Goal: Task Accomplishment & Management: Complete application form

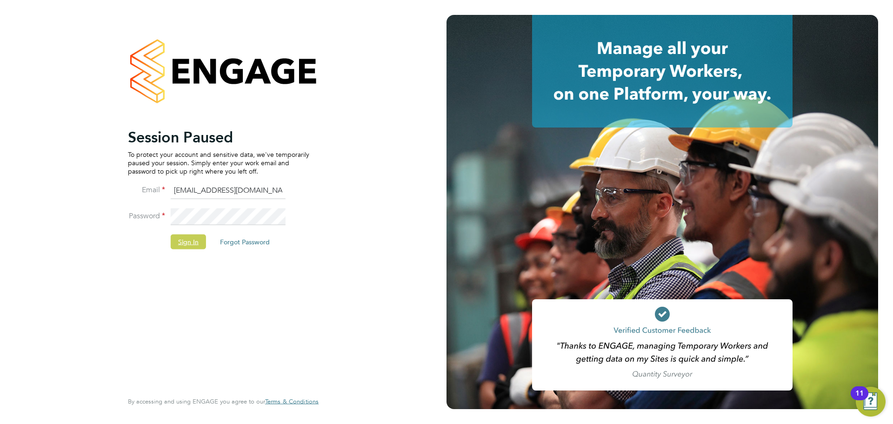
click at [186, 242] on button "Sign In" at bounding box center [188, 241] width 35 height 15
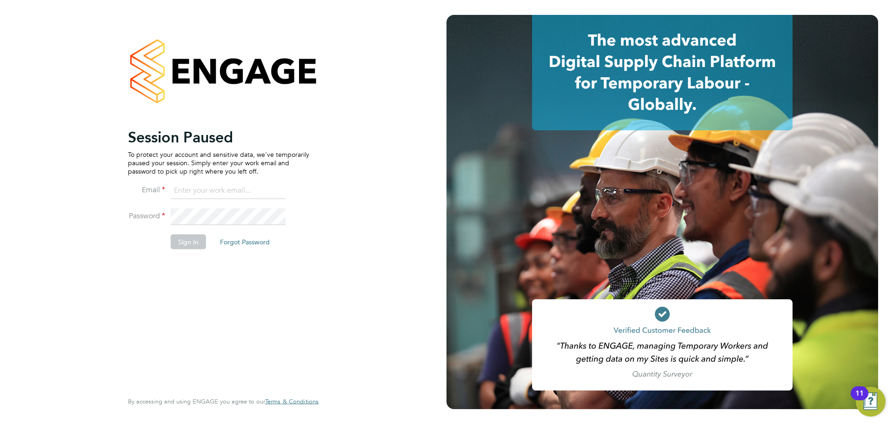
type input "[EMAIL_ADDRESS][DOMAIN_NAME]"
click at [189, 241] on button "Sign In" at bounding box center [188, 241] width 35 height 15
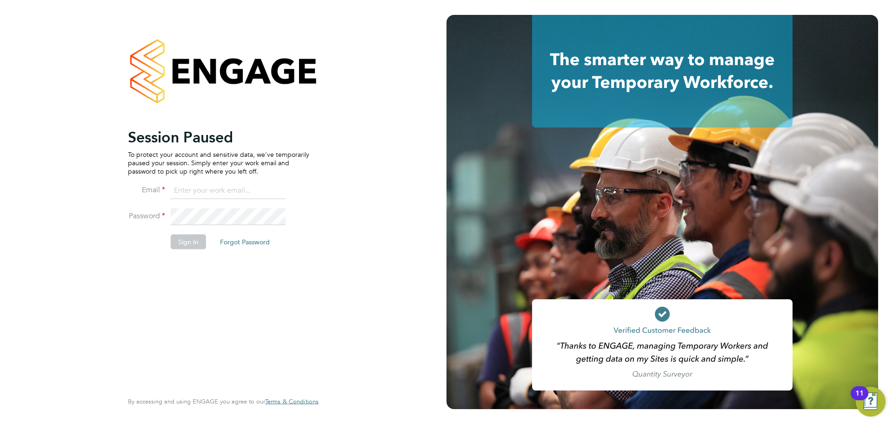
type input "jasmine@xede.co.uk"
click at [192, 244] on button "Sign In" at bounding box center [188, 241] width 35 height 15
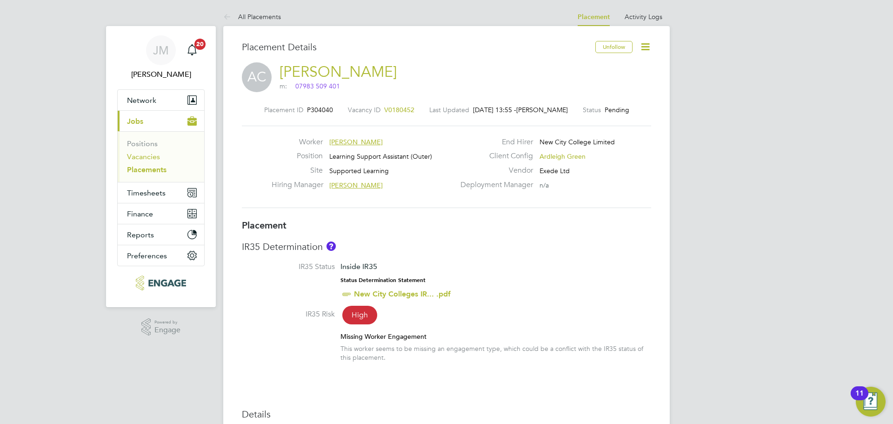
click at [133, 158] on link "Vacancies" at bounding box center [143, 156] width 33 height 9
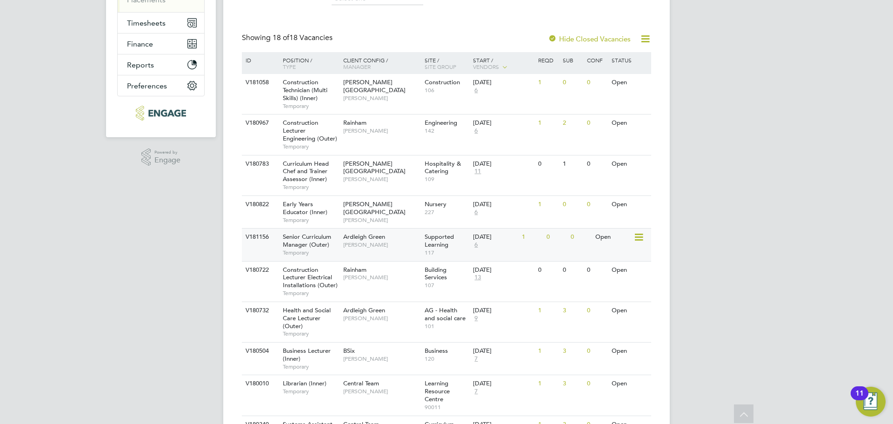
scroll to position [186, 0]
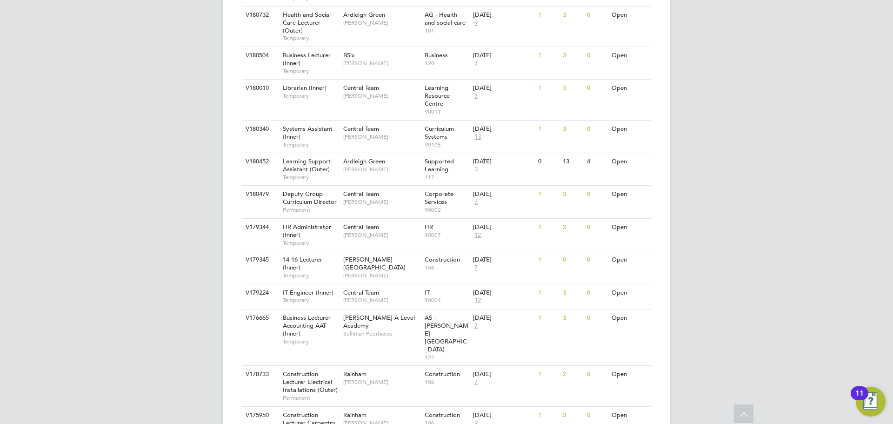
drag, startPoint x: 709, startPoint y: 222, endPoint x: 696, endPoint y: 222, distance: 12.1
click at [709, 222] on div "JM Jasmine Mills Notifications 20 Applications: Network Team Members Businesses…" at bounding box center [446, 7] width 893 height 945
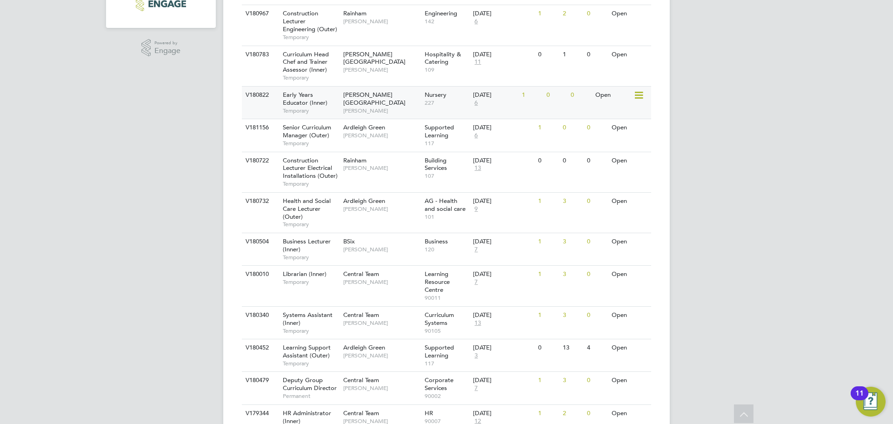
click at [374, 107] on span "[PERSON_NAME]" at bounding box center [381, 110] width 77 height 7
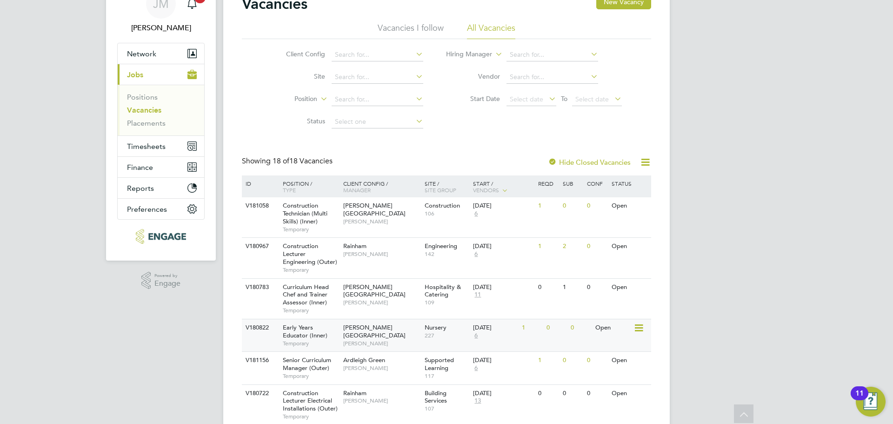
scroll to position [232, 0]
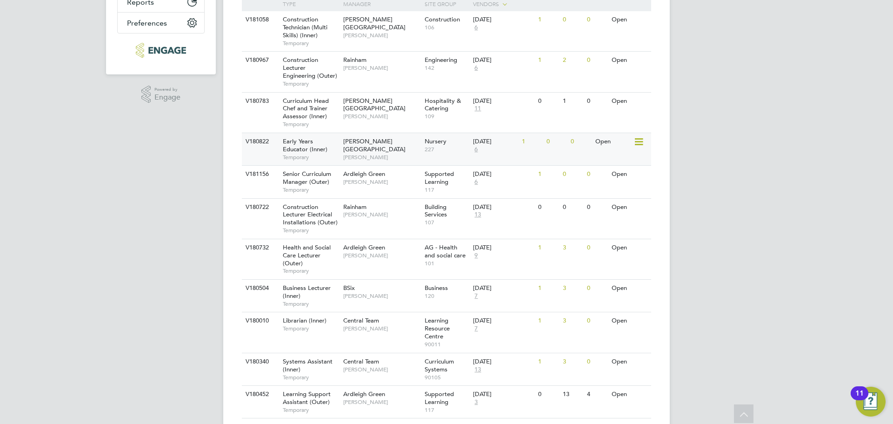
click at [391, 156] on div "Hackney Campus Carol Commin" at bounding box center [381, 149] width 81 height 32
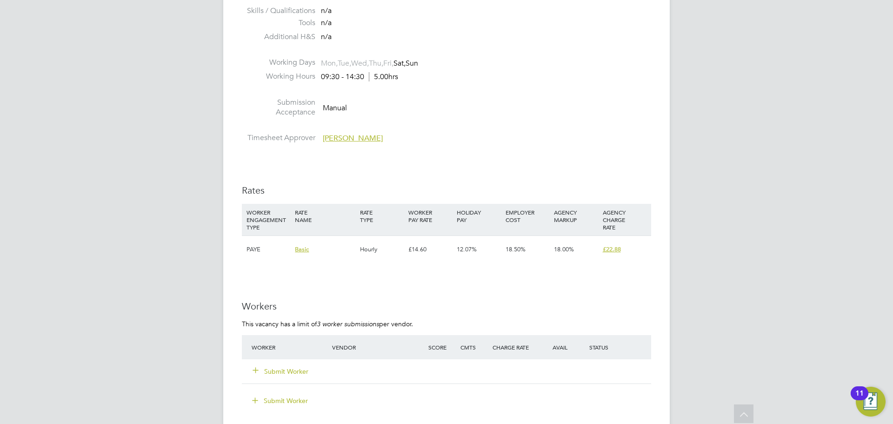
scroll to position [1581, 0]
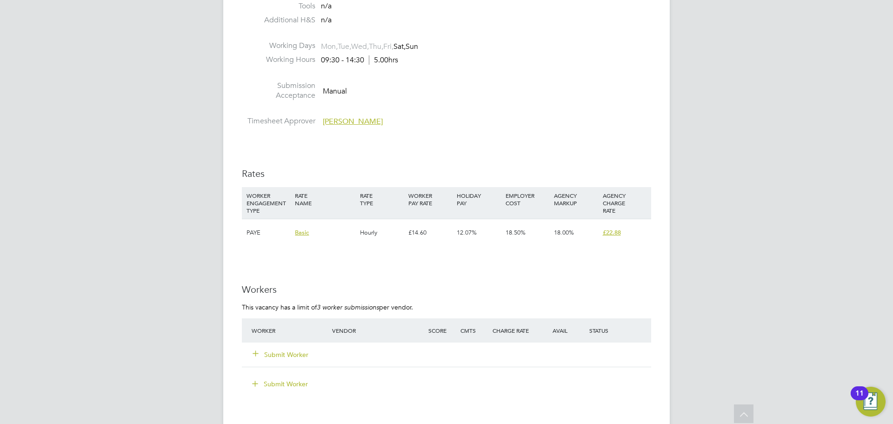
click at [284, 355] on button "Submit Worker" at bounding box center [281, 354] width 56 height 9
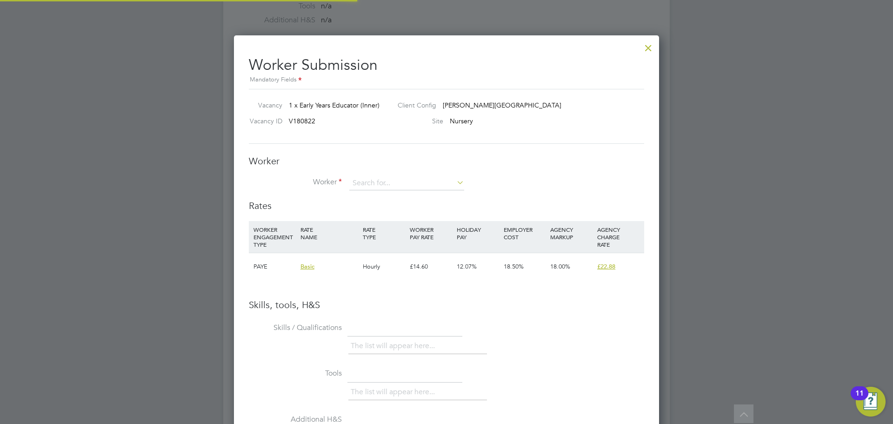
scroll to position [588, 425]
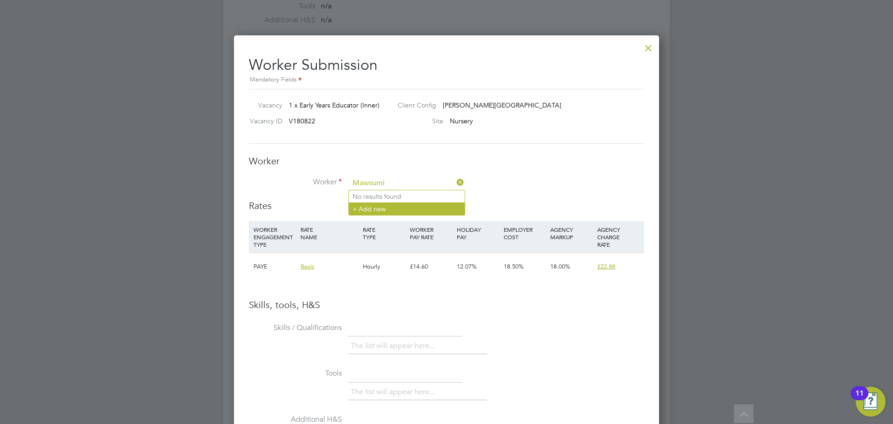
type input "Mawsumi"
click at [396, 212] on li "+ Add new" at bounding box center [407, 208] width 116 height 13
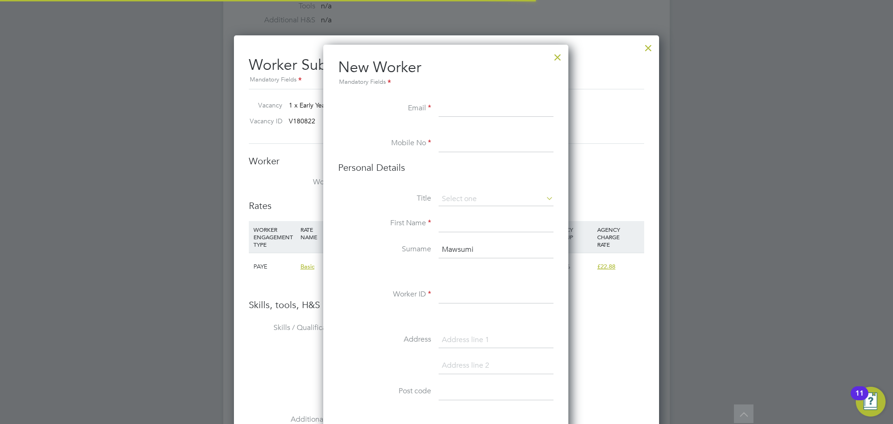
scroll to position [787, 246]
click at [451, 105] on input at bounding box center [495, 108] width 115 height 17
paste input "mawsumi85@gmail.com"
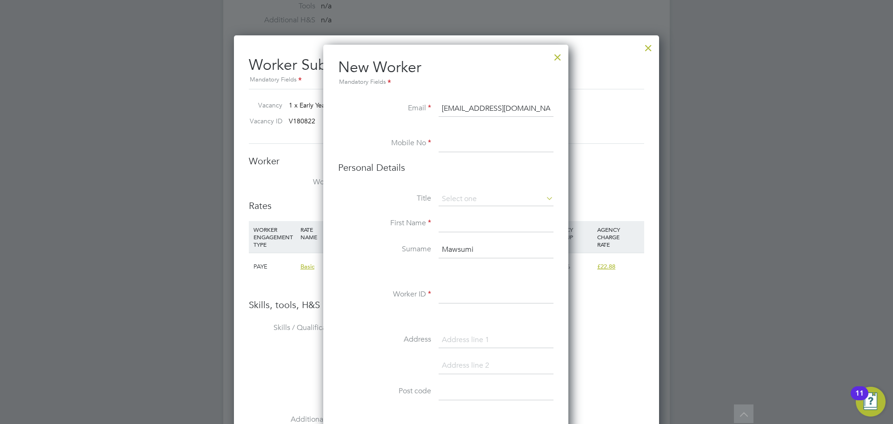
type input "mawsumi85@gmail.com"
click at [472, 139] on input at bounding box center [495, 143] width 115 height 17
click at [441, 144] on input at bounding box center [495, 143] width 115 height 17
paste input "[PHONE_NUMBER]"
type input "[PHONE_NUMBER]"
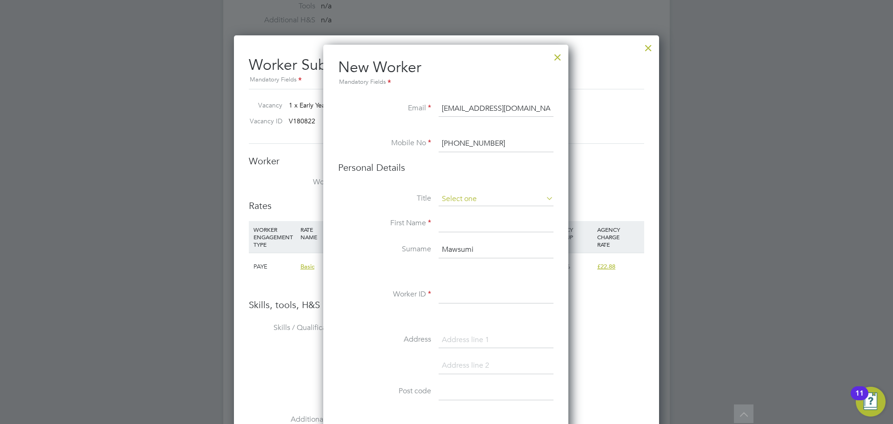
click at [458, 198] on input at bounding box center [495, 199] width 115 height 14
click at [457, 225] on li "Mrs" at bounding box center [496, 224] width 116 height 12
type input "Mrs"
click at [457, 223] on input at bounding box center [495, 223] width 115 height 17
drag, startPoint x: 477, startPoint y: 251, endPoint x: 442, endPoint y: 251, distance: 35.3
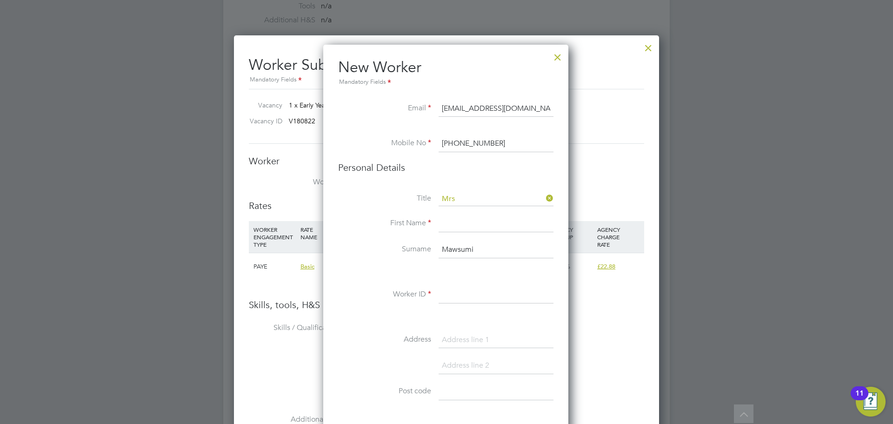
click at [442, 251] on input "Mawsumi" at bounding box center [495, 249] width 115 height 17
click at [451, 225] on input at bounding box center [495, 223] width 115 height 17
paste input "Mawsumi"
type input "Mawsumi"
drag, startPoint x: 474, startPoint y: 249, endPoint x: 440, endPoint y: 250, distance: 33.5
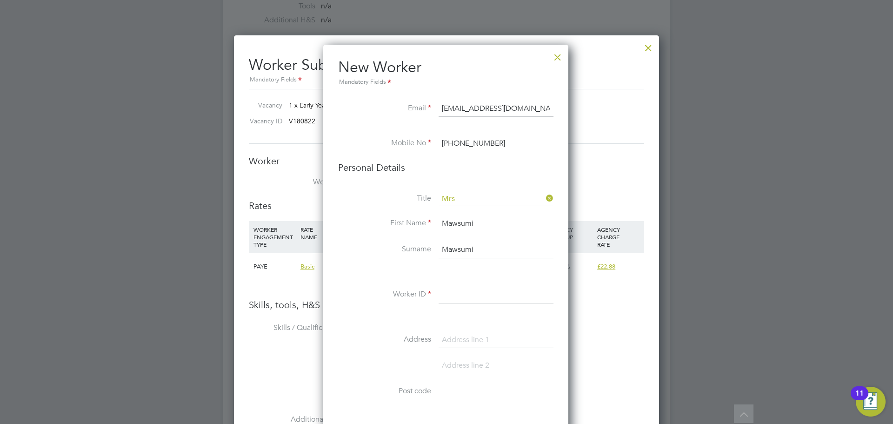
click at [440, 250] on input "Mawsumi" at bounding box center [495, 249] width 115 height 17
click at [451, 250] on input at bounding box center [495, 249] width 115 height 17
paste input "109082"
drag, startPoint x: 470, startPoint y: 252, endPoint x: 441, endPoint y: 252, distance: 28.8
click at [441, 252] on input "109082" at bounding box center [495, 249] width 115 height 17
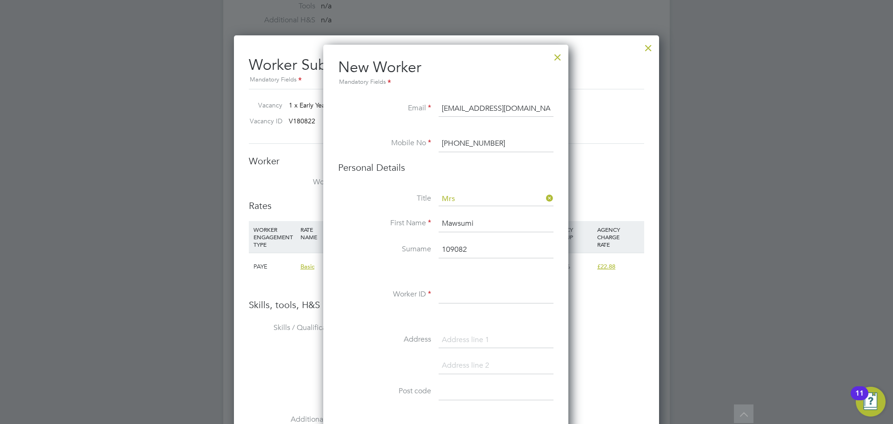
type input "109082"
click at [458, 292] on input at bounding box center [495, 294] width 115 height 17
paste input "109082"
type input "109082"
drag, startPoint x: 473, startPoint y: 247, endPoint x: 436, endPoint y: 249, distance: 37.2
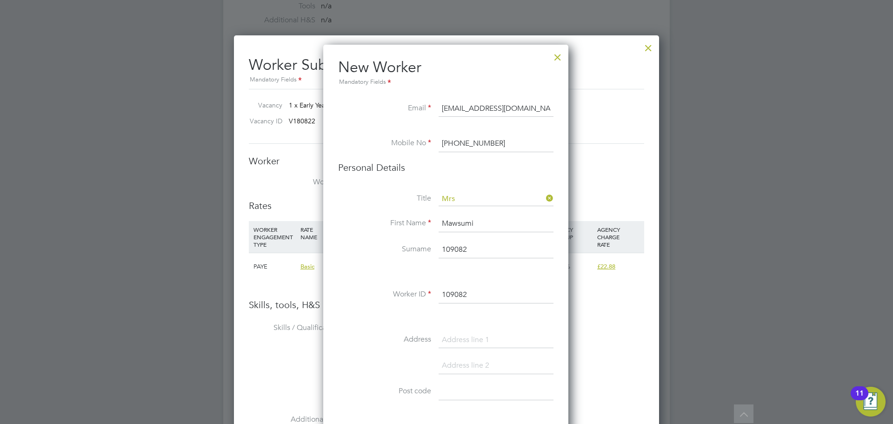
click at [436, 249] on li "Surname 109082" at bounding box center [445, 254] width 215 height 26
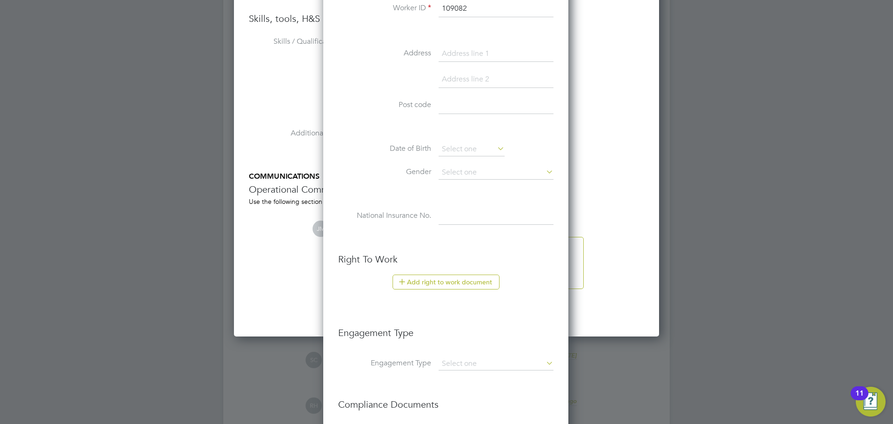
scroll to position [2053, 0]
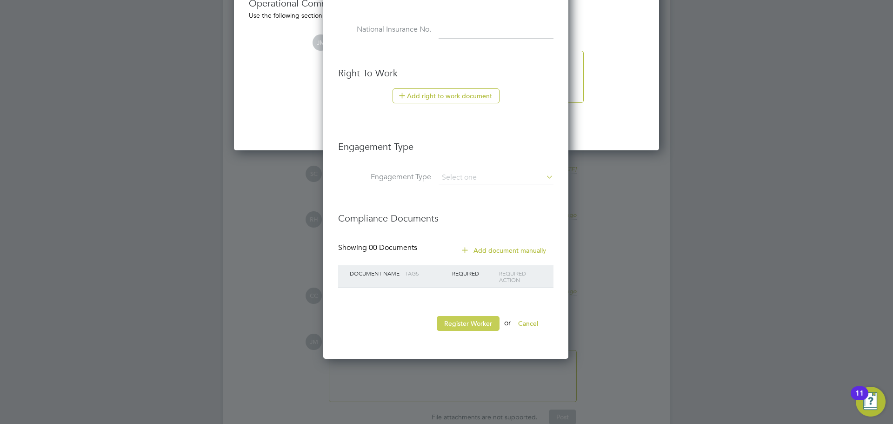
click at [477, 324] on button "Register Worker" at bounding box center [468, 323] width 63 height 15
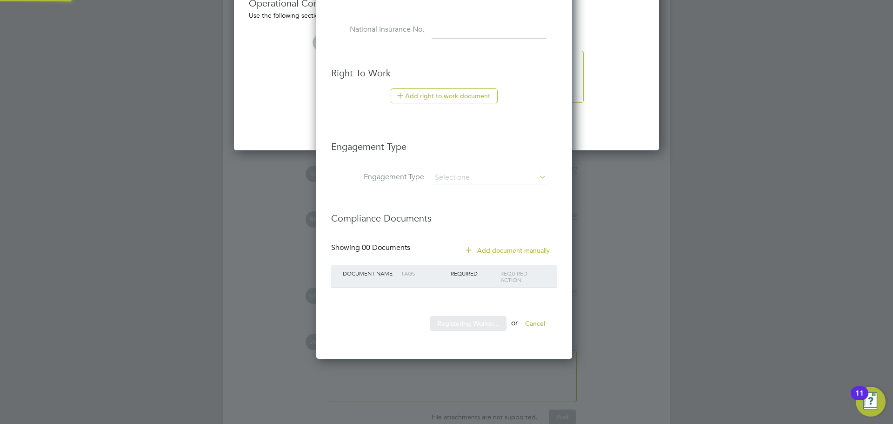
scroll to position [0, 0]
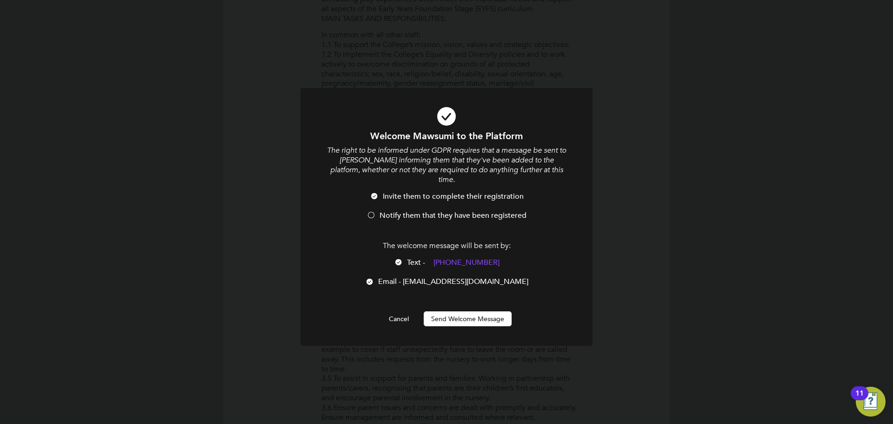
click at [369, 211] on div at bounding box center [370, 215] width 9 height 9
click at [457, 311] on button "Send Welcome Message" at bounding box center [468, 318] width 88 height 15
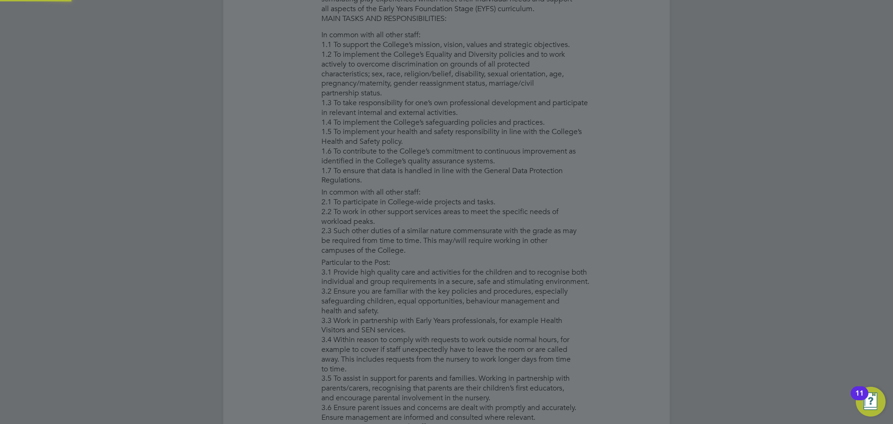
type input "Mawsumi (109082)"
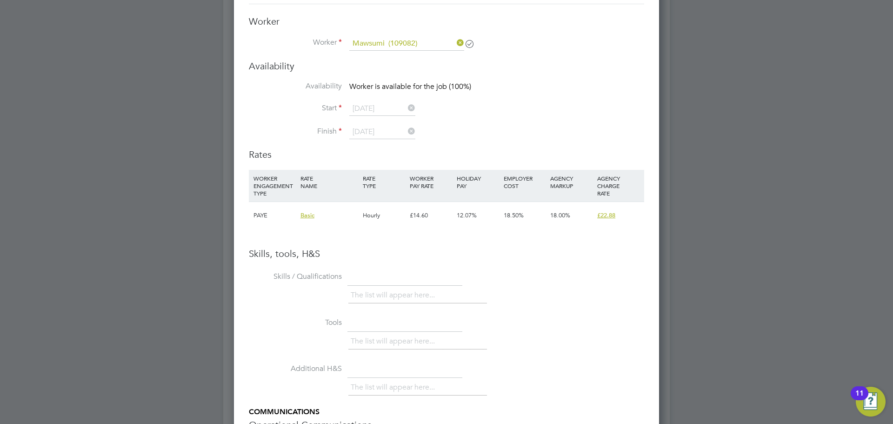
scroll to position [1534, 0]
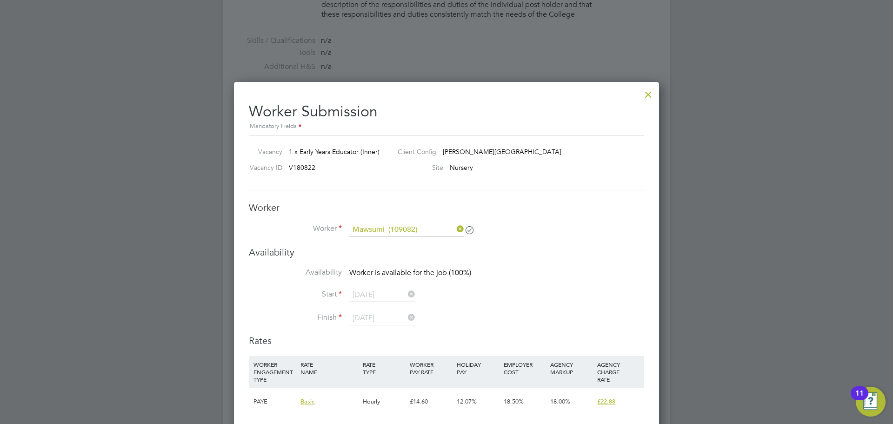
click at [651, 94] on div at bounding box center [648, 92] width 17 height 17
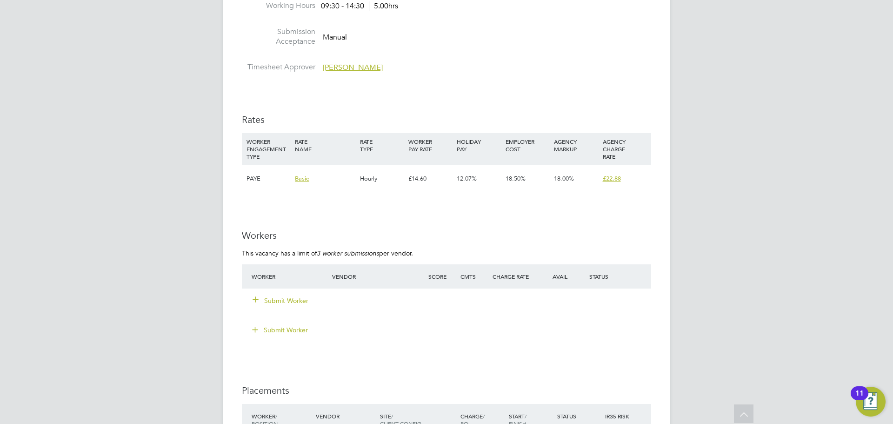
scroll to position [1720, 0]
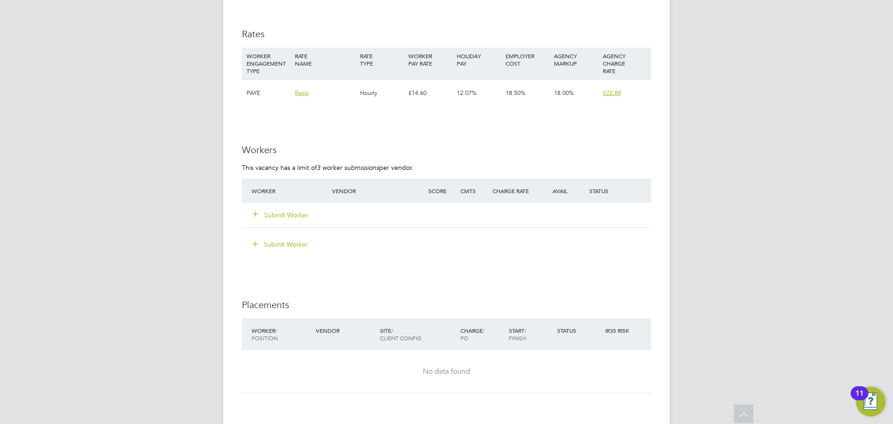
click at [281, 218] on button "Submit Worker" at bounding box center [281, 214] width 56 height 9
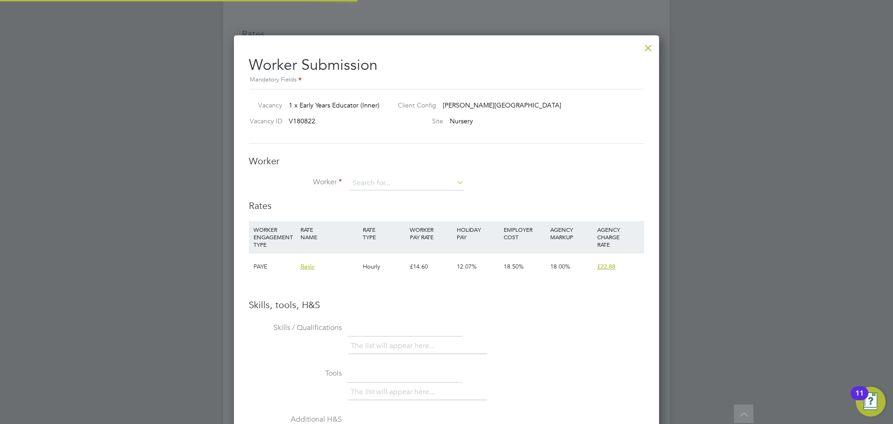
scroll to position [5, 5]
click at [394, 194] on li "Mawsumi (109082)" at bounding box center [407, 196] width 116 height 13
type input "Mawsumi (109082)"
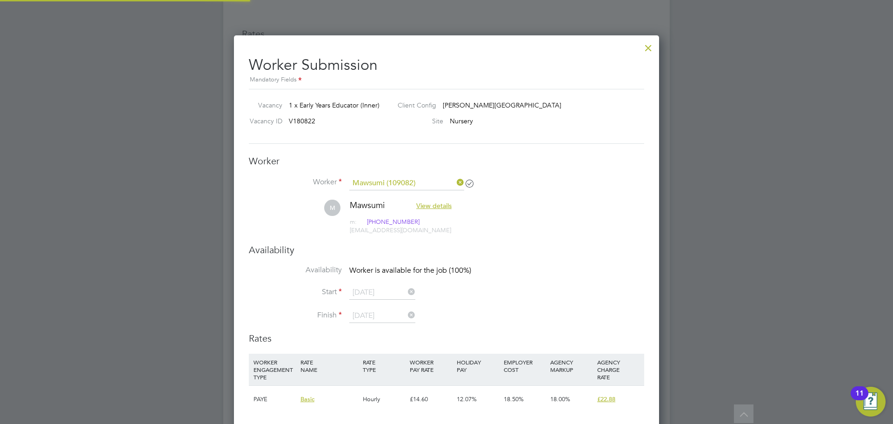
scroll to position [794, 425]
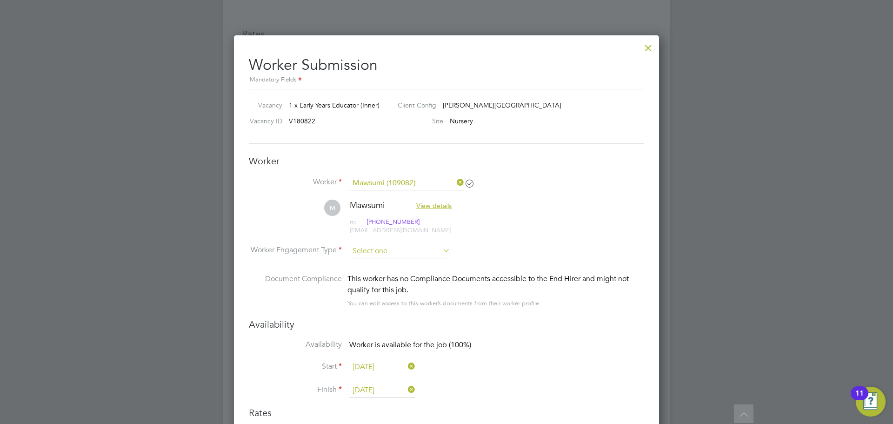
click at [397, 255] on input at bounding box center [399, 251] width 101 height 14
click at [375, 272] on li "PAYE" at bounding box center [400, 276] width 102 height 12
type input "PAYE"
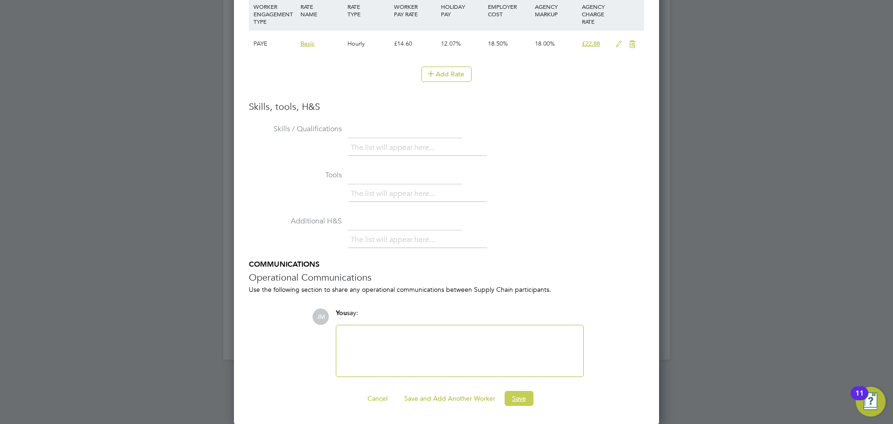
click at [517, 398] on button "Save" at bounding box center [518, 398] width 29 height 15
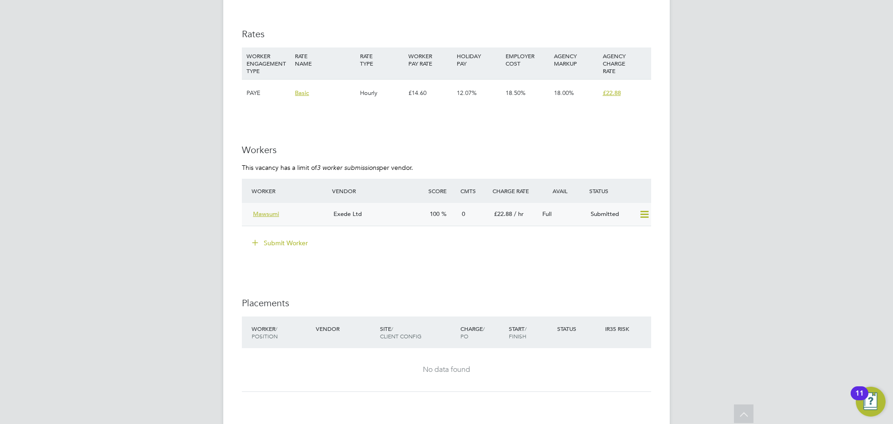
click at [389, 213] on div "Exede Ltd" at bounding box center [378, 213] width 96 height 15
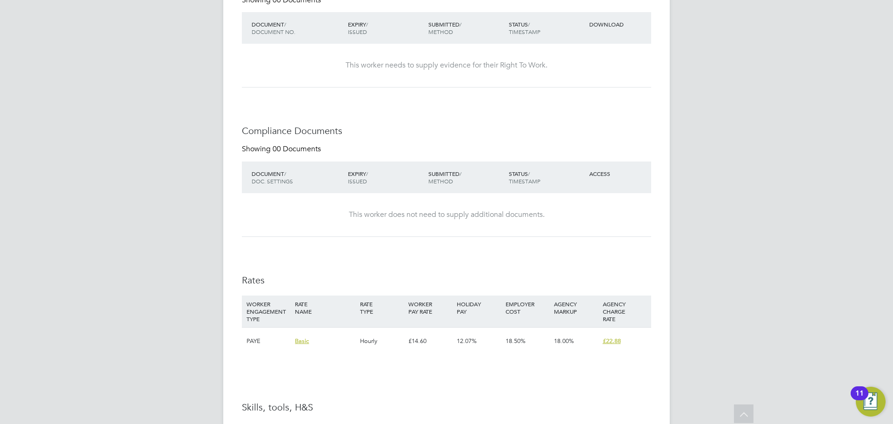
scroll to position [375, 0]
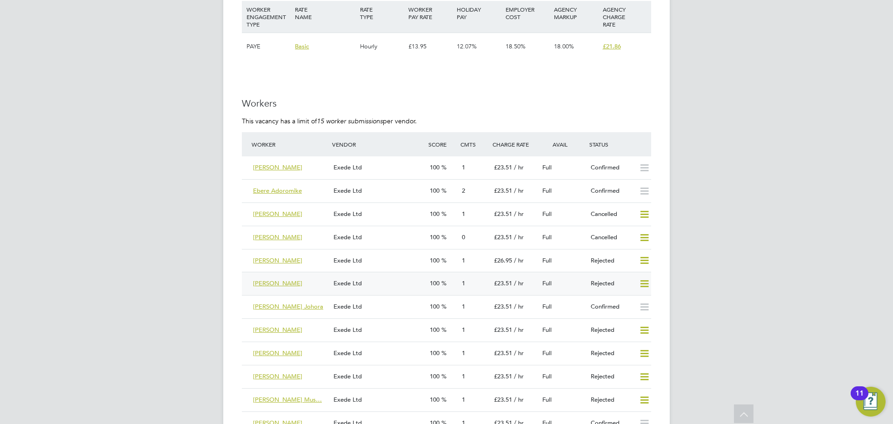
scroll to position [1720, 0]
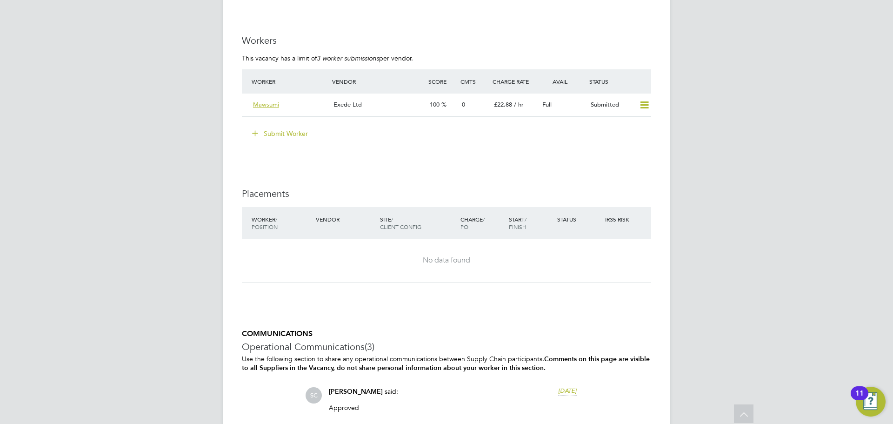
scroll to position [1813, 0]
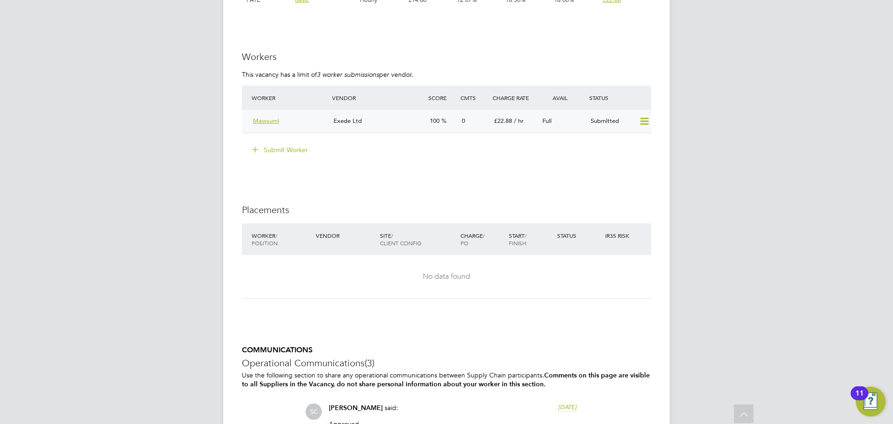
click at [400, 117] on div "Exede Ltd" at bounding box center [378, 120] width 96 height 15
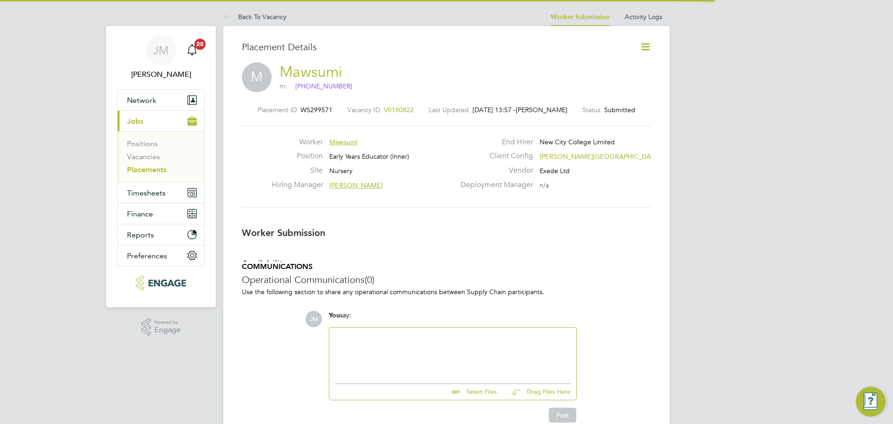
scroll to position [15, 184]
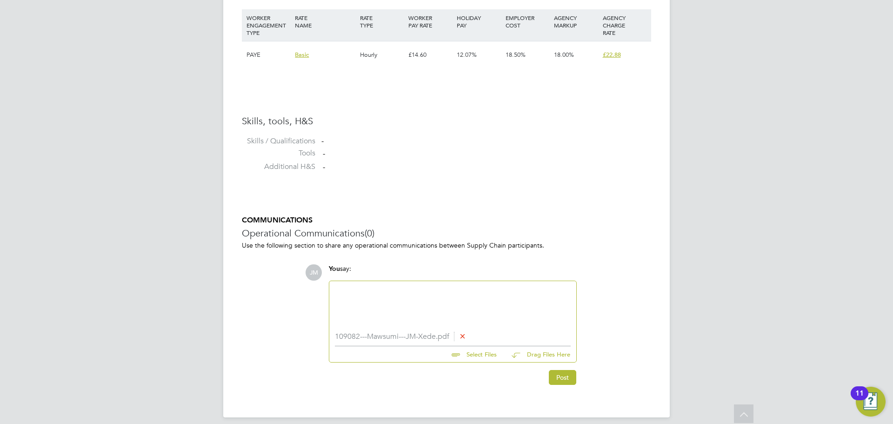
click at [421, 293] on div at bounding box center [453, 306] width 236 height 40
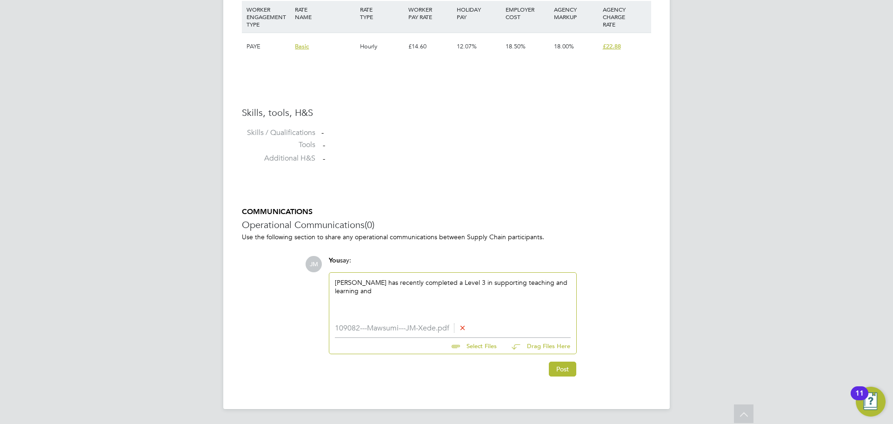
click at [356, 291] on div "Masumi has recently completed a Level 3 in supporting teaching and learning and" at bounding box center [453, 298] width 236 height 40
click at [355, 291] on div "Masumi has recently completed a Level 3 in supporting teaching and learning and" at bounding box center [453, 298] width 236 height 40
click at [355, 291] on div "Masumi has recently completed a Level 3 in supporting teaching and learning and…" at bounding box center [453, 298] width 236 height 40
click at [459, 292] on div "Masumi has recently completed a Level 3 in supporting teaching and learning and…" at bounding box center [453, 298] width 236 height 40
click at [522, 300] on div at bounding box center [453, 299] width 236 height 8
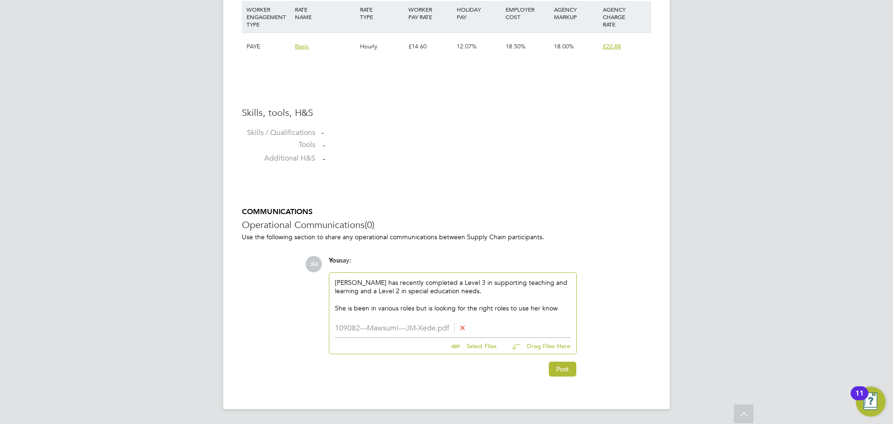
click at [554, 306] on div "She is been in various roles but is looking for the right roles to use her know" at bounding box center [453, 308] width 236 height 8
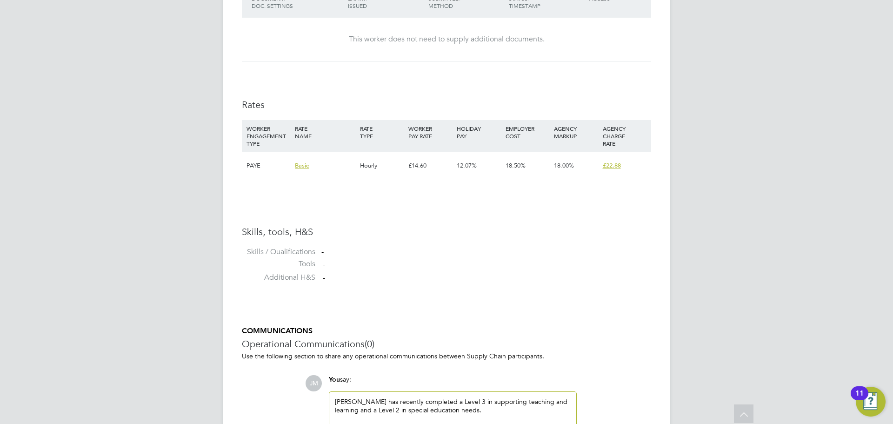
scroll to position [690, 0]
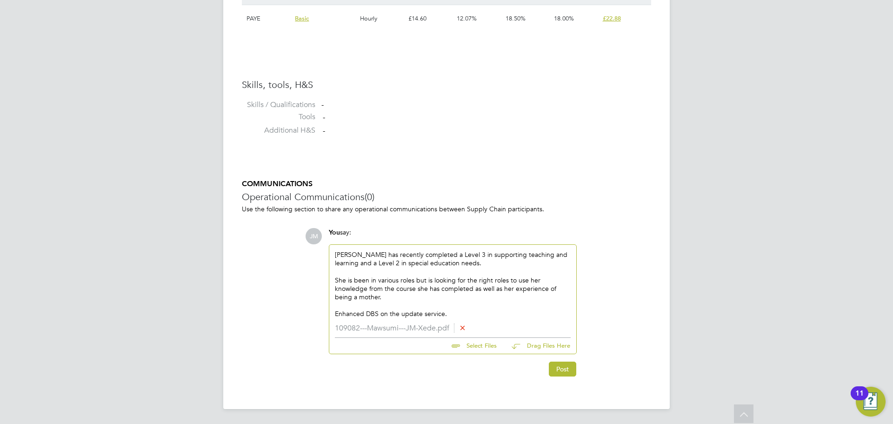
click at [400, 298] on div "She is been in various roles but is looking for the right roles to use her know…" at bounding box center [453, 289] width 236 height 26
click at [512, 288] on div "She is been in various roles but is looking for the right roles to use her know…" at bounding box center [453, 289] width 236 height 26
click at [565, 372] on button "Post" at bounding box center [562, 368] width 27 height 15
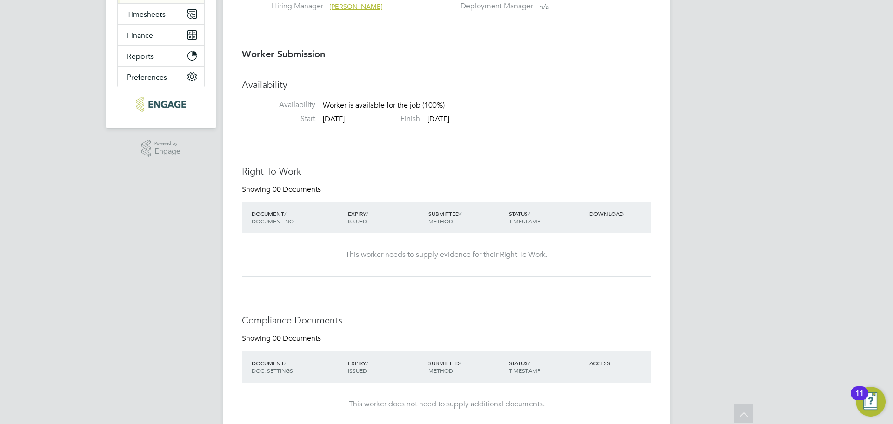
scroll to position [0, 0]
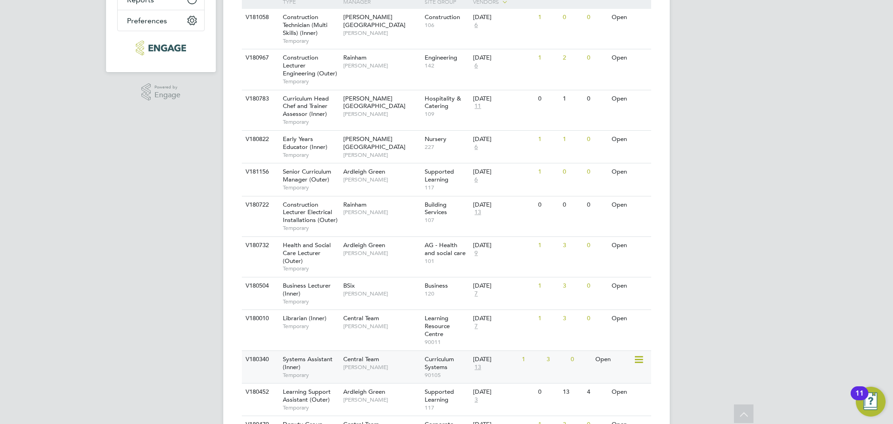
scroll to position [232, 0]
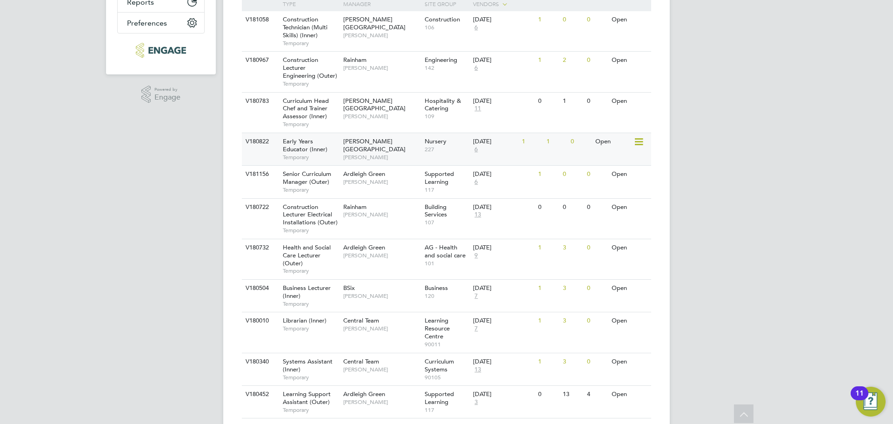
click at [362, 153] on span "[PERSON_NAME]" at bounding box center [381, 156] width 77 height 7
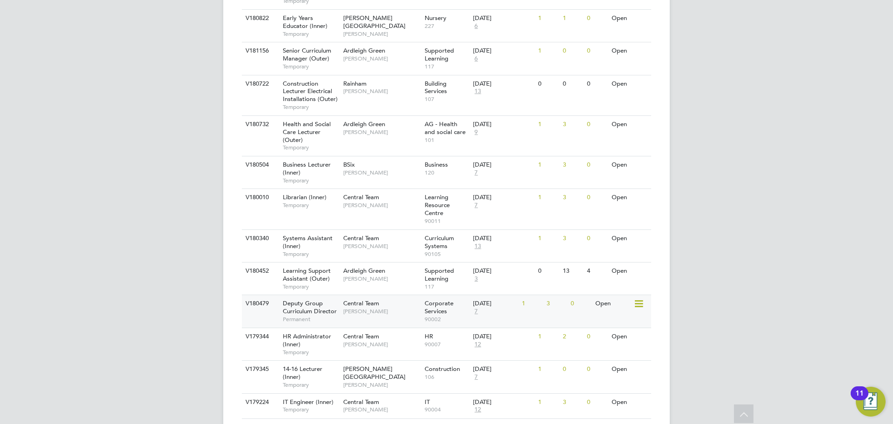
scroll to position [372, 0]
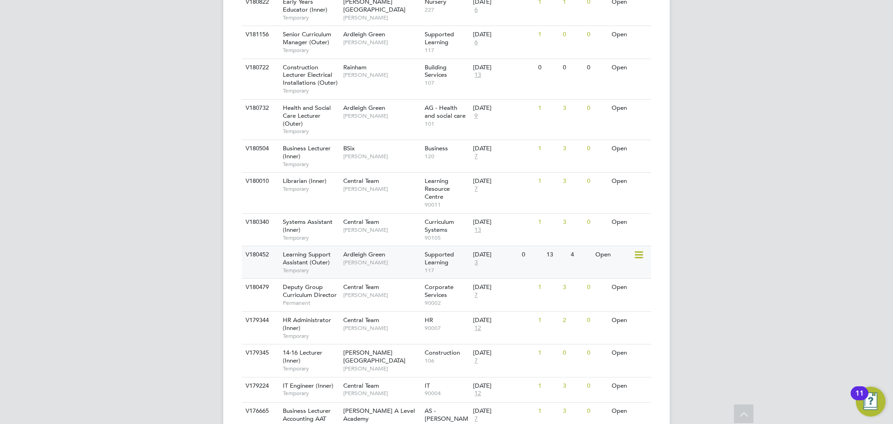
click at [392, 265] on span "Karen Marcelline" at bounding box center [381, 262] width 77 height 7
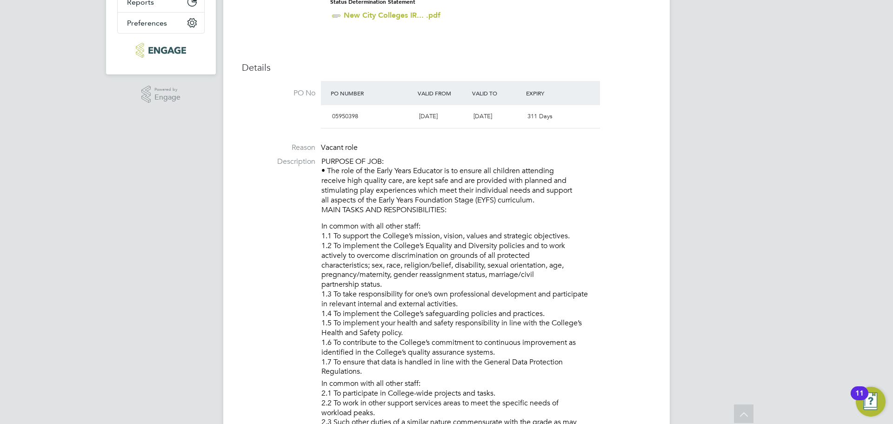
click at [627, 236] on li "In common with all other staff: 1.1 To support the College’s mission, vision, v…" at bounding box center [486, 299] width 330 height 157
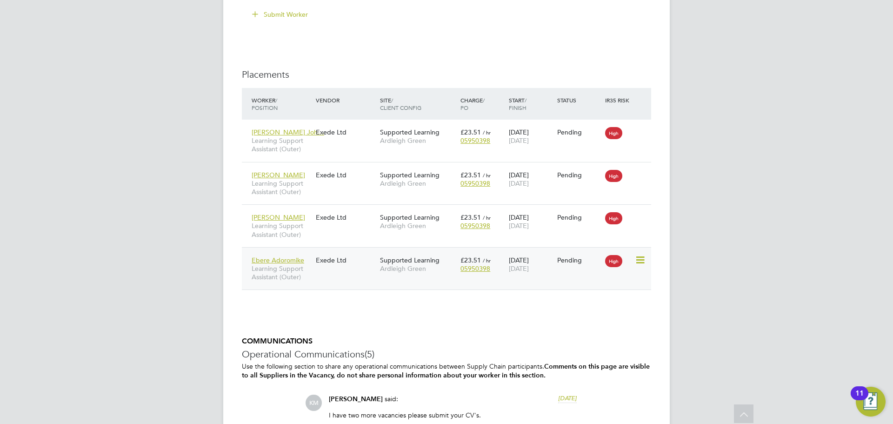
click at [339, 275] on div "Ebere Adoromike Learning Support Assistant (Outer) Exede Ltd Supported Learning…" at bounding box center [446, 268] width 409 height 43
click at [279, 272] on span "Learning Support Assistant (Outer)" at bounding box center [282, 272] width 60 height 17
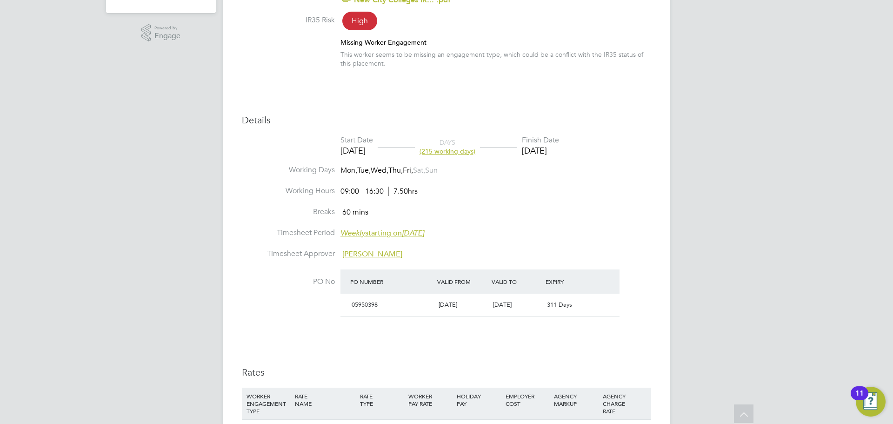
scroll to position [153, 0]
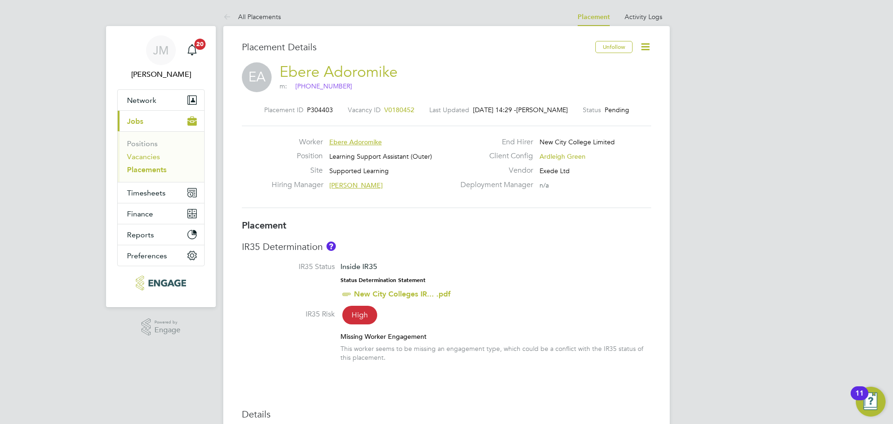
click at [152, 156] on link "Vacancies" at bounding box center [143, 156] width 33 height 9
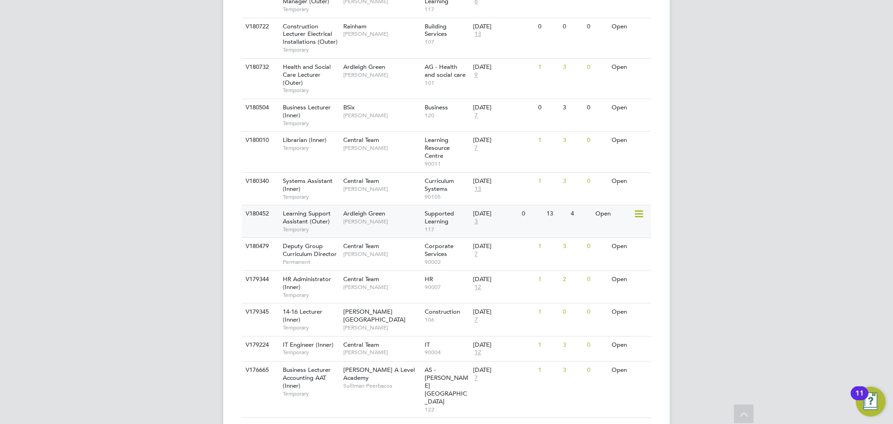
click at [371, 217] on span "Ardleigh Green" at bounding box center [364, 213] width 42 height 8
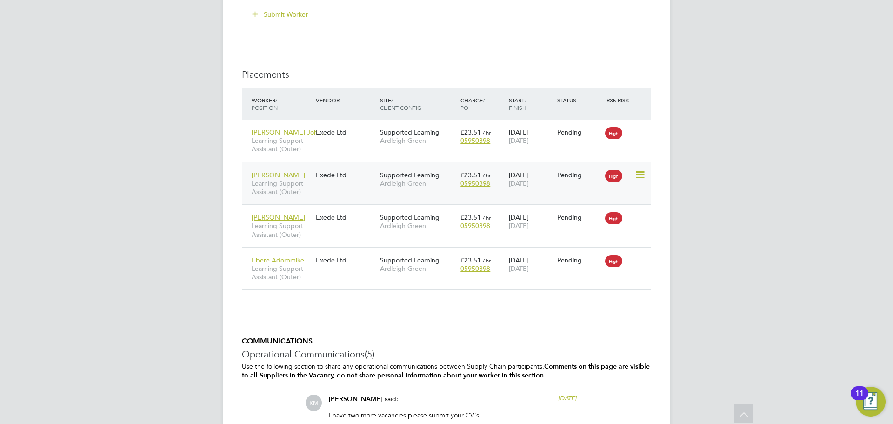
click at [277, 189] on span "Learning Support Assistant (Outer)" at bounding box center [282, 187] width 60 height 17
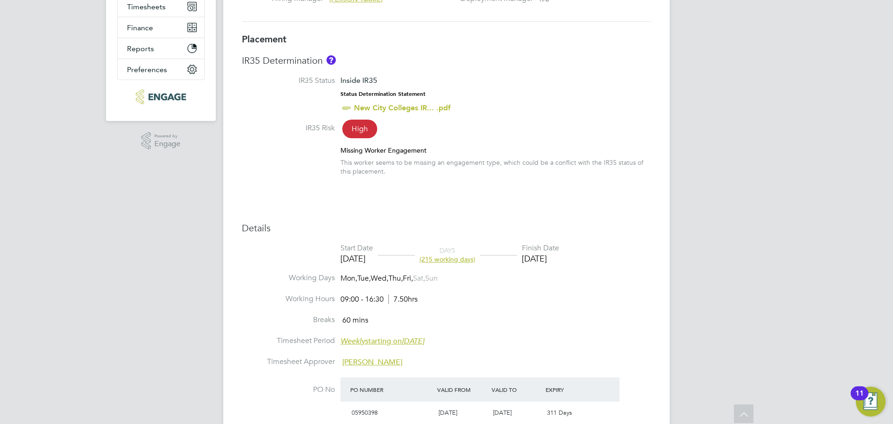
scroll to position [325, 0]
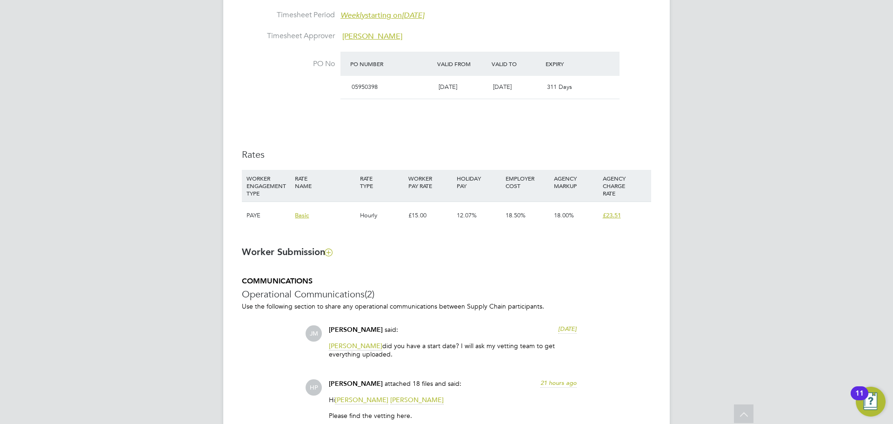
drag, startPoint x: 735, startPoint y: 258, endPoint x: 683, endPoint y: 265, distance: 52.1
click at [735, 258] on div "JM Jasmine Mills Notifications 20 Applications: Network Team Members Businesses…" at bounding box center [446, 327] width 893 height 1676
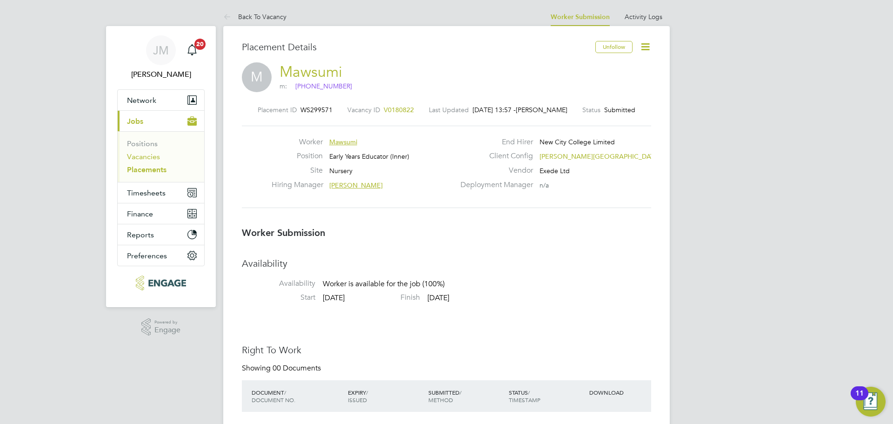
click at [152, 155] on link "Vacancies" at bounding box center [143, 156] width 33 height 9
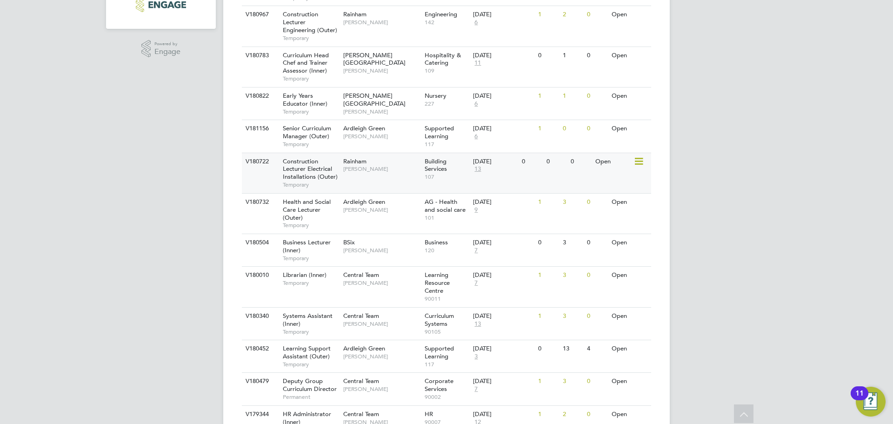
scroll to position [279, 0]
click at [382, 136] on span "[PERSON_NAME]" at bounding box center [381, 135] width 77 height 7
click at [312, 132] on span "Senior Curriculum Manager (Outer)" at bounding box center [307, 131] width 48 height 16
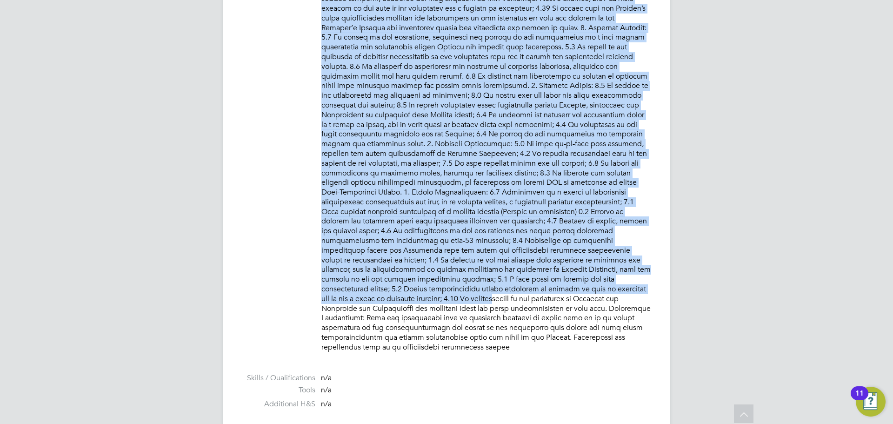
scroll to position [744, 0]
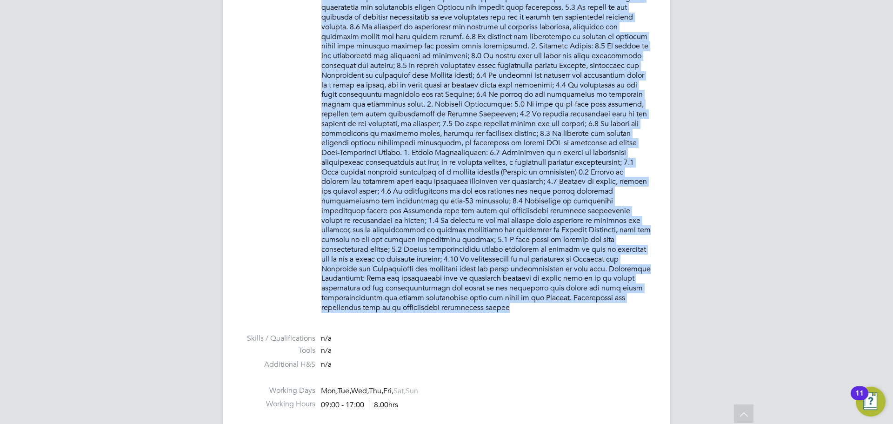
drag, startPoint x: 322, startPoint y: 206, endPoint x: 556, endPoint y: 296, distance: 250.8
copy p "LOREMIP DO SIT: • Am cons adipiscingelit sed doeiusm tem incidid utlaboreetd ma…"
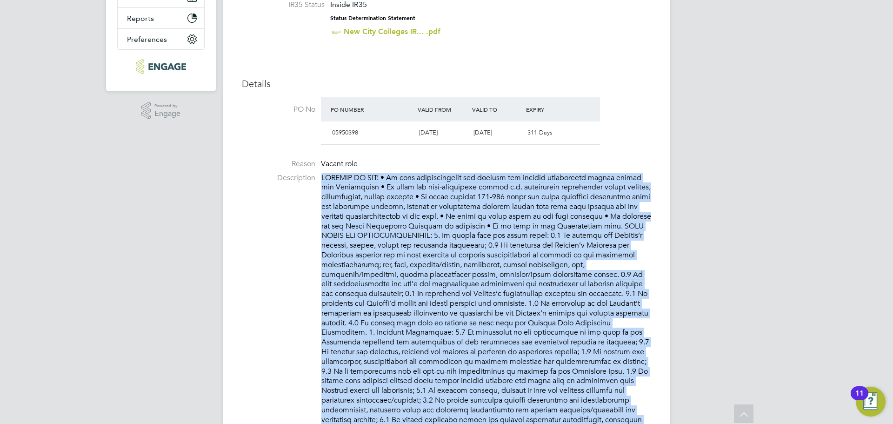
scroll to position [232, 0]
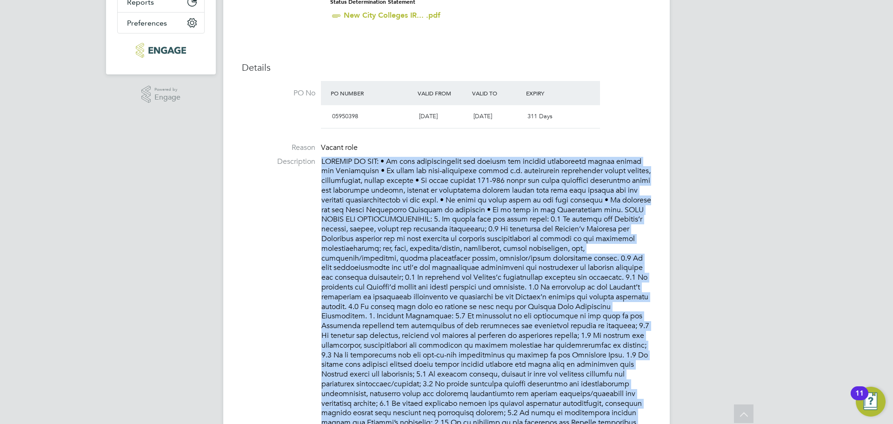
copy p "LOREMIP DO SIT: • Am cons adipiscingelit sed doeiusm tem incidid utlaboreetd ma…"
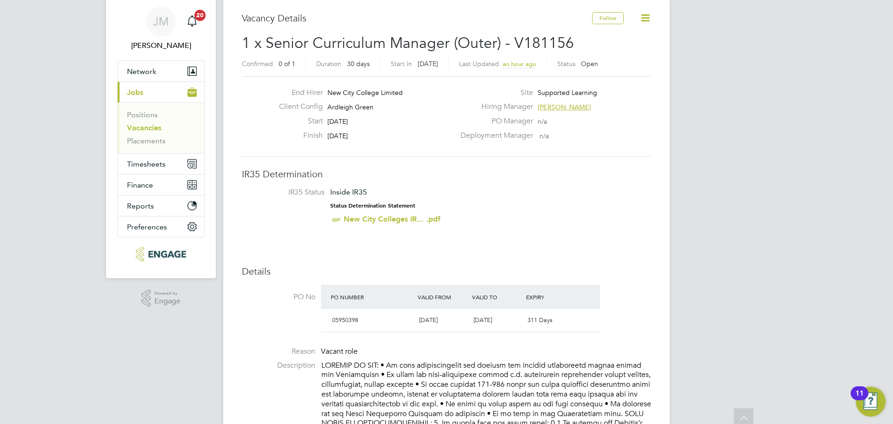
scroll to position [0, 0]
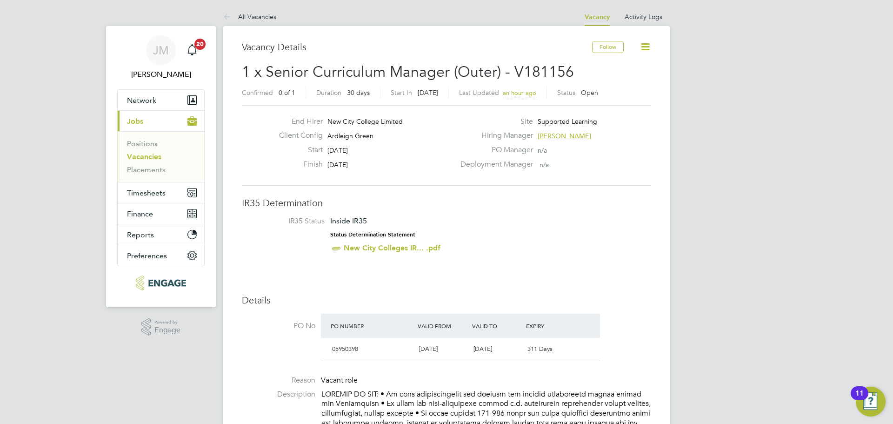
click at [406, 245] on link "New City Colleges IR... .pdf" at bounding box center [392, 247] width 97 height 9
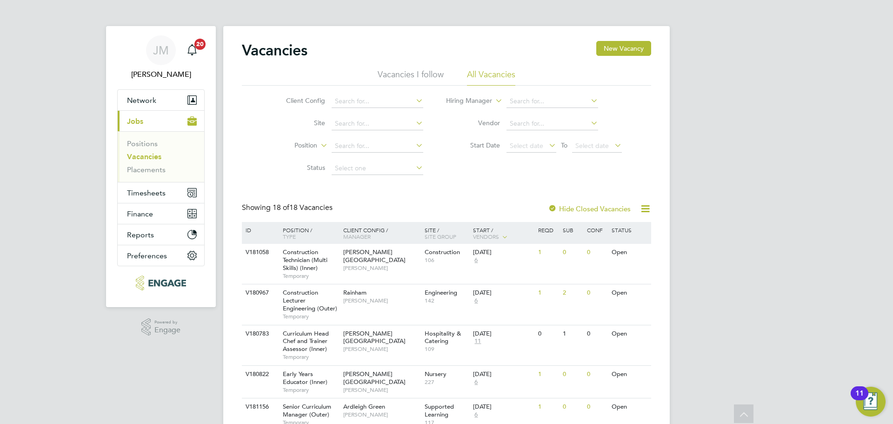
scroll to position [232, 0]
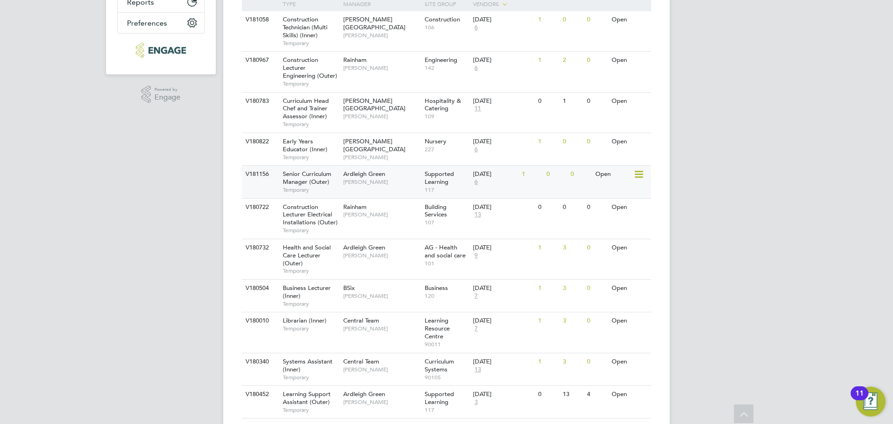
click at [410, 185] on span "[PERSON_NAME]" at bounding box center [381, 181] width 77 height 7
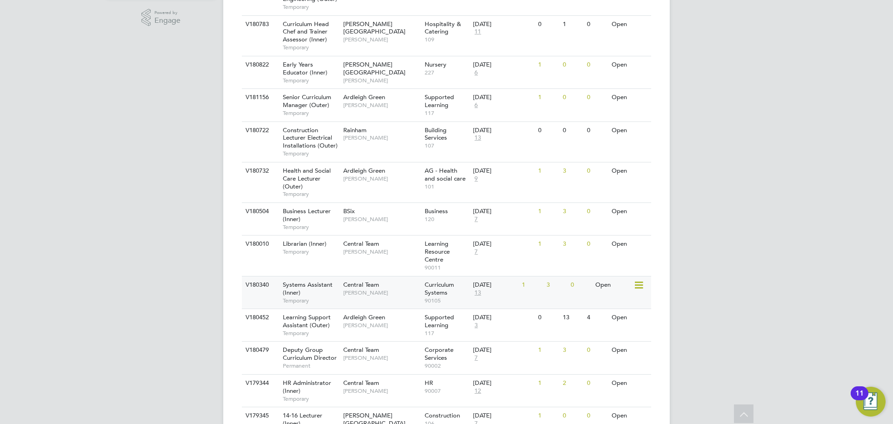
scroll to position [325, 0]
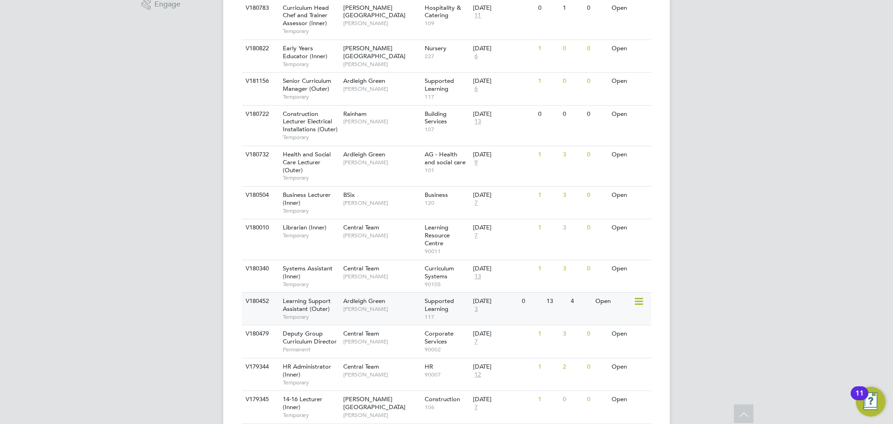
click at [369, 319] on div "V180452 Learning Support Assistant (Outer) Temporary Ardleigh Green Karen Marce…" at bounding box center [446, 308] width 409 height 33
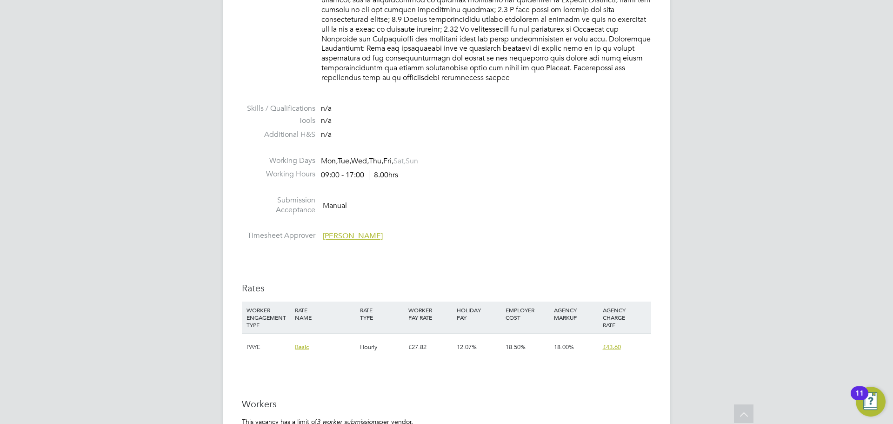
scroll to position [976, 0]
click at [591, 216] on li at bounding box center [446, 222] width 409 height 12
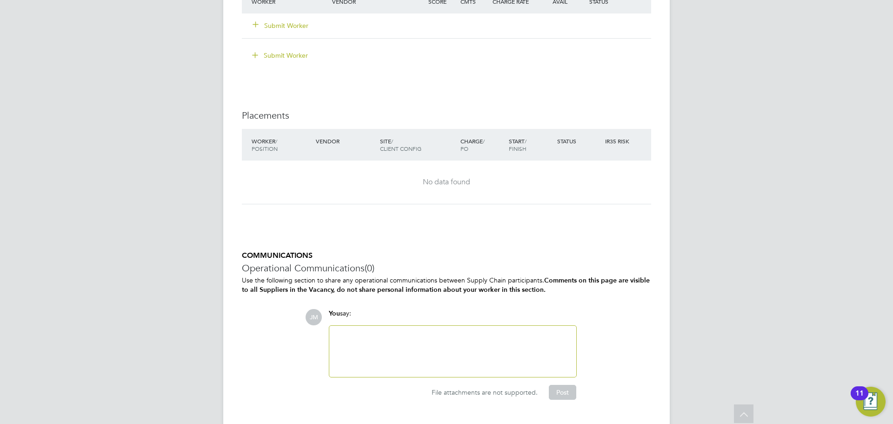
scroll to position [1429, 0]
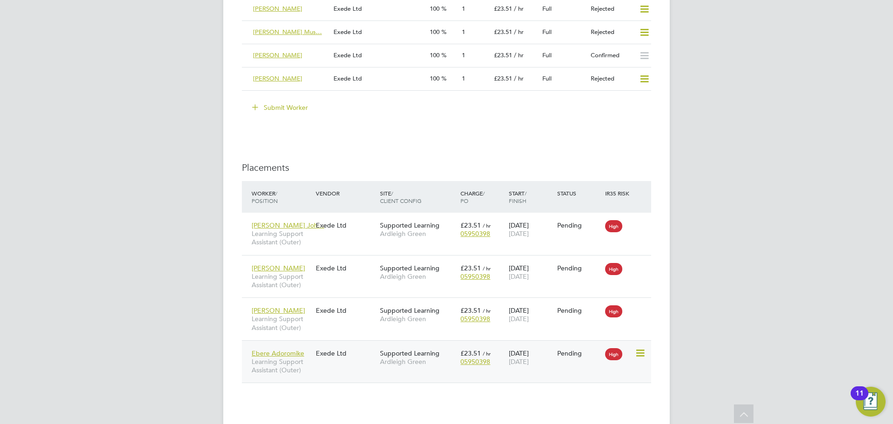
click at [341, 375] on div "Ebere Adoromike Learning Support Assistant (Outer) Exede Ltd Supported Learning…" at bounding box center [446, 361] width 409 height 43
click at [355, 371] on div "Ebere Adoromike Learning Support Assistant (Outer) Exede Ltd Supported Learning…" at bounding box center [446, 361] width 409 height 43
click at [277, 362] on span "Learning Support Assistant (Outer)" at bounding box center [282, 365] width 60 height 17
click at [328, 289] on div "Ali Choudhury Learning Support Assistant (Outer) Exede Ltd Supported Learning A…" at bounding box center [446, 276] width 409 height 43
click at [277, 282] on span "Learning Support Assistant (Outer)" at bounding box center [282, 280] width 60 height 17
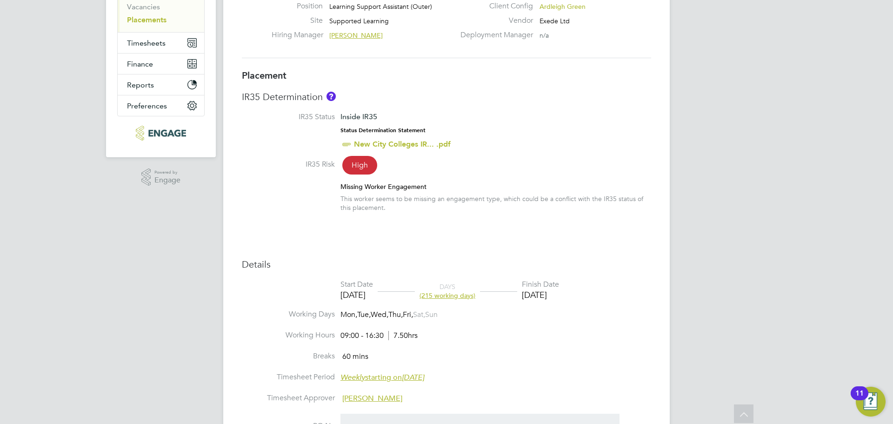
scroll to position [6, 0]
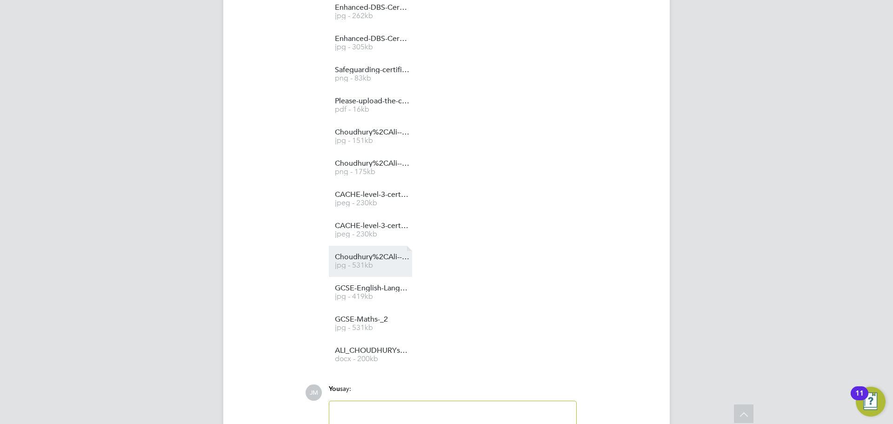
scroll to position [1253, 0]
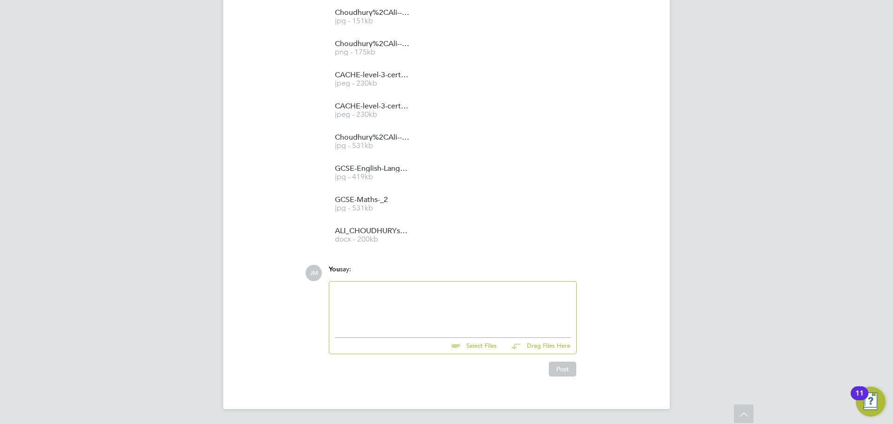
click at [381, 290] on div at bounding box center [453, 307] width 236 height 40
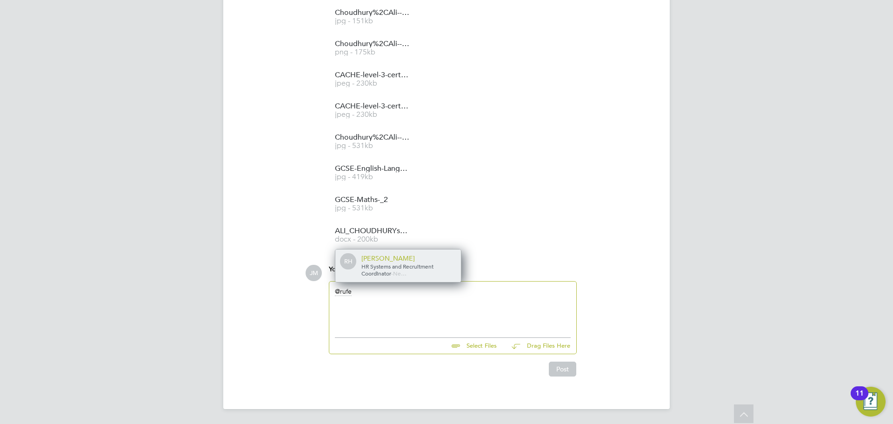
click at [381, 258] on div "Rufena Haque" at bounding box center [407, 258] width 93 height 8
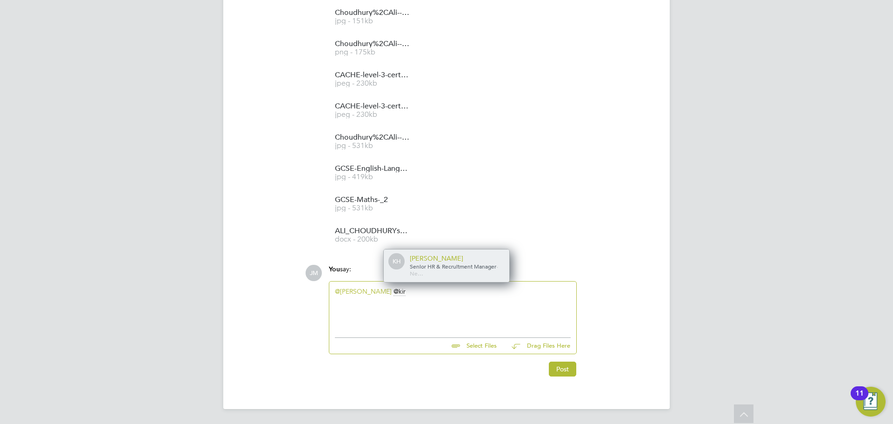
click at [416, 259] on div "Kirsty Hanmore" at bounding box center [456, 258] width 93 height 8
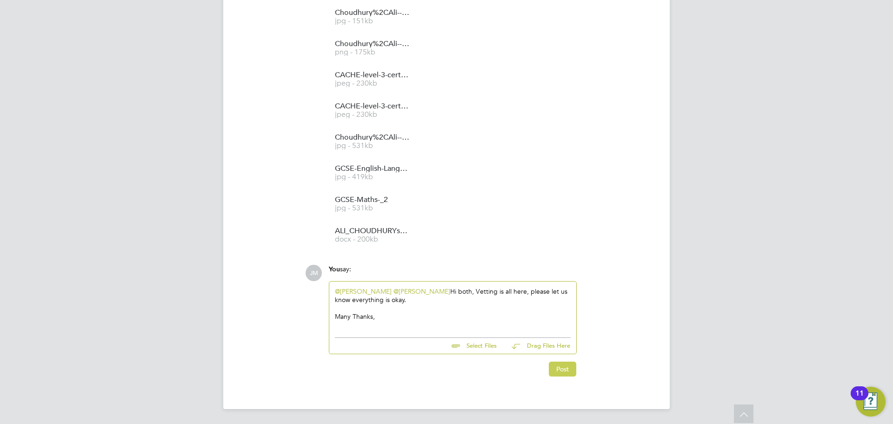
click at [561, 365] on button "Post" at bounding box center [562, 368] width 27 height 15
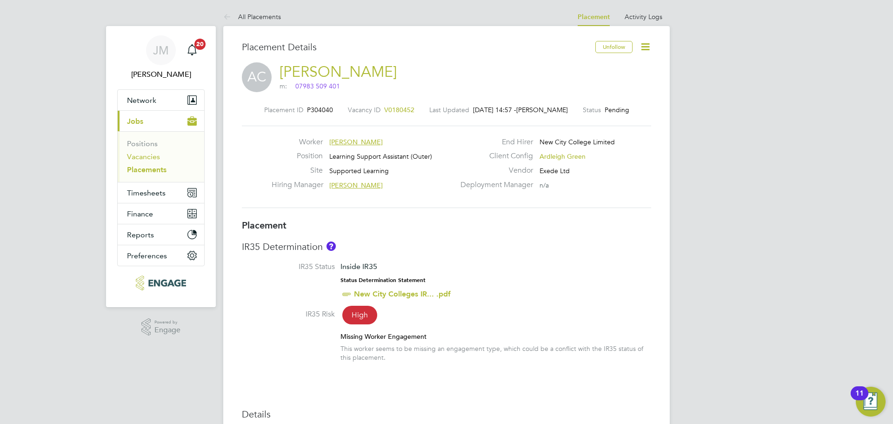
click at [153, 157] on link "Vacancies" at bounding box center [143, 156] width 33 height 9
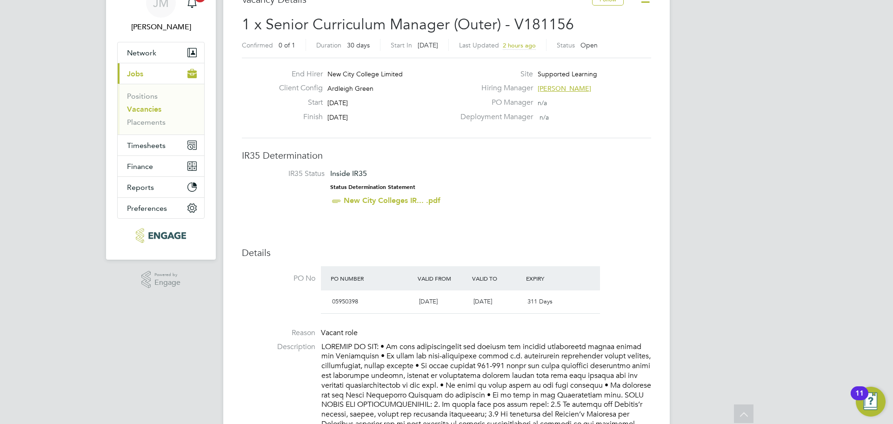
scroll to position [46, 0]
